Goal: Complete application form: Complete application form

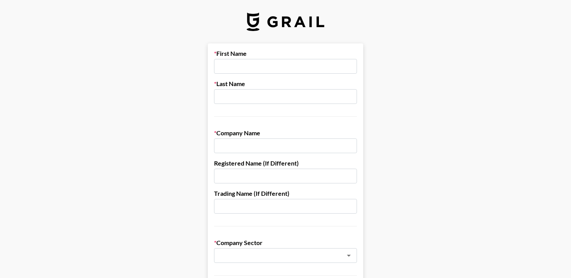
click at [272, 63] on input "text" at bounding box center [285, 66] width 143 height 15
type input "[PERSON_NAME]"
click at [269, 98] on input "text" at bounding box center [285, 96] width 143 height 15
type input "[PERSON_NAME]"
click at [264, 145] on input "text" at bounding box center [285, 146] width 143 height 15
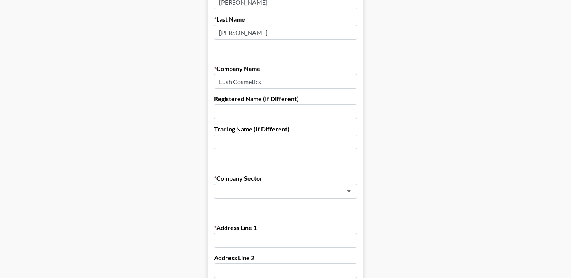
scroll to position [65, 0]
type input "Lush Cosmetics"
click at [252, 188] on input "text" at bounding box center [275, 190] width 113 height 9
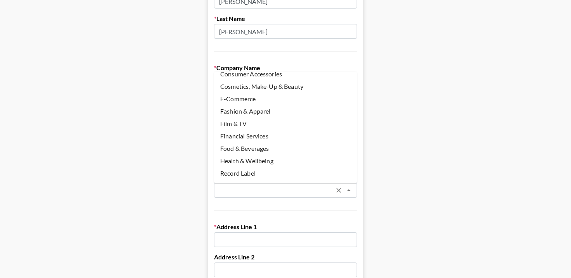
scroll to position [33, 0]
click at [276, 88] on li "Cosmetics, Make-Up & Beauty" at bounding box center [285, 85] width 143 height 12
type input "Cosmetics, Make-Up & Beauty"
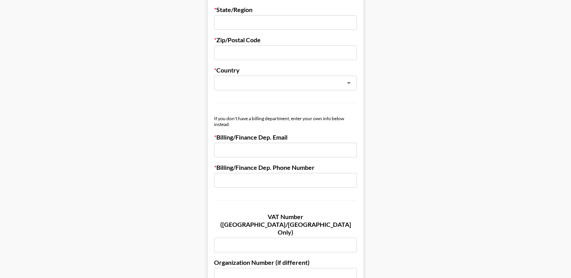
scroll to position [339, 0]
